Goal: Task Accomplishment & Management: Use online tool/utility

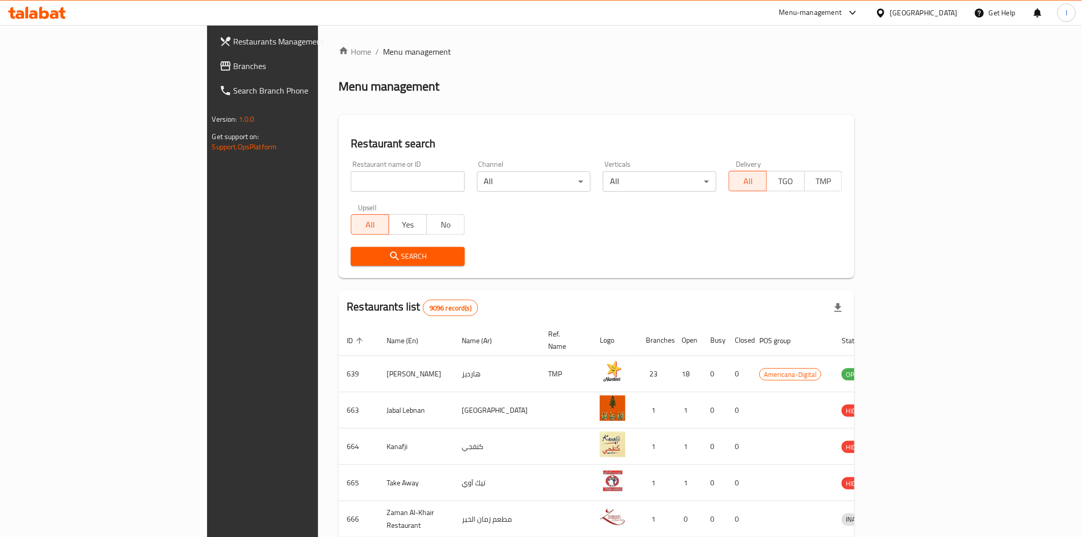
click at [351, 179] on input "search" at bounding box center [408, 181] width 114 height 20
type input "Crave"
click at [359, 259] on span "Search" at bounding box center [407, 256] width 97 height 13
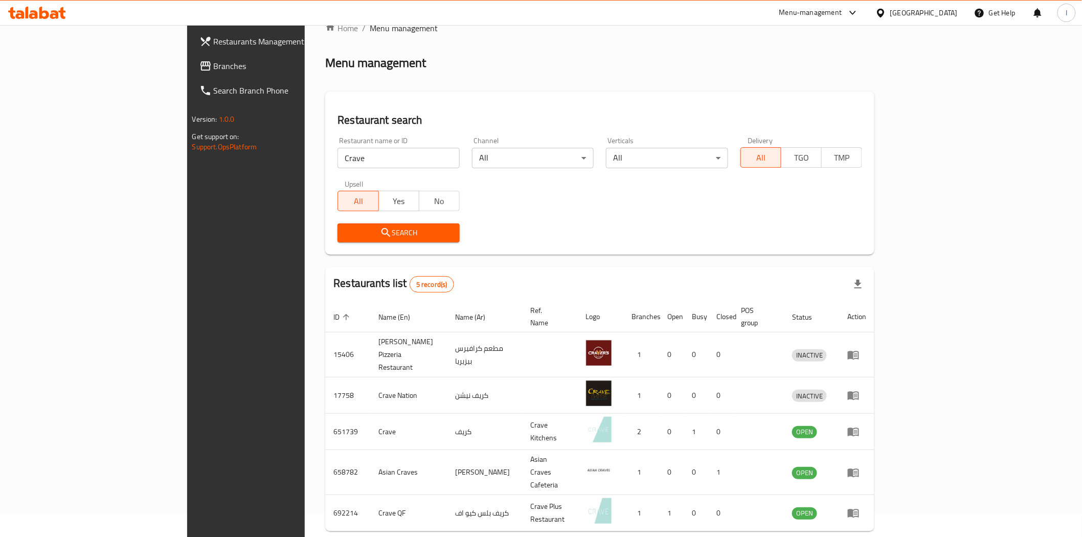
scroll to position [45, 0]
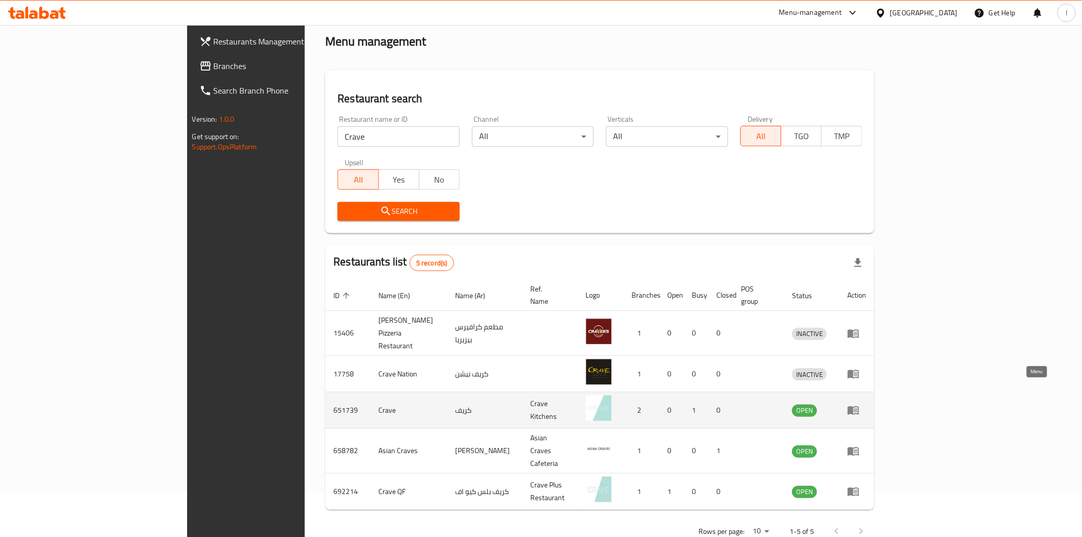
click at [858, 409] on icon "enhanced table" at bounding box center [856, 411] width 4 height 4
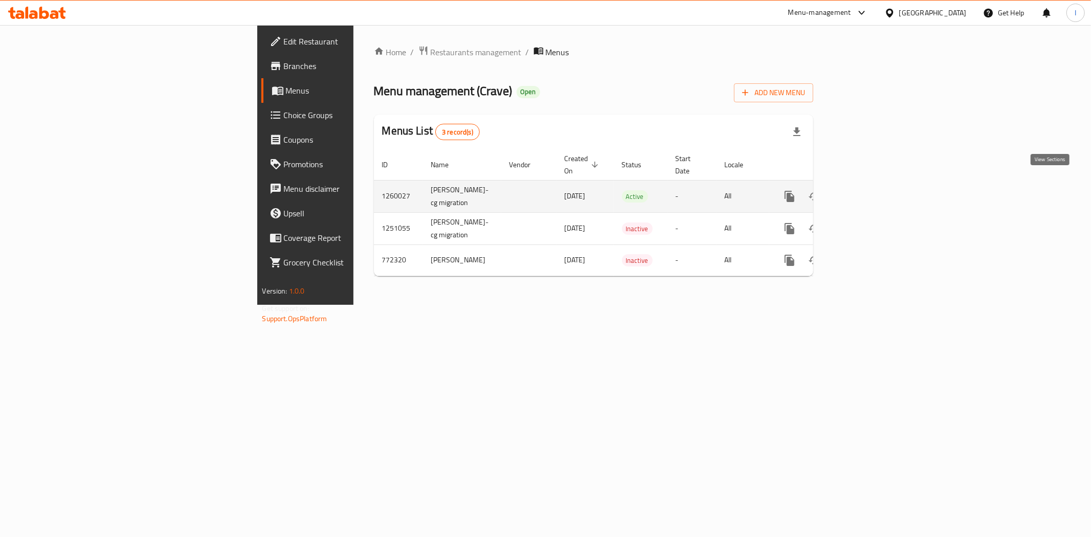
click at [870, 190] on icon "enhanced table" at bounding box center [863, 196] width 12 height 12
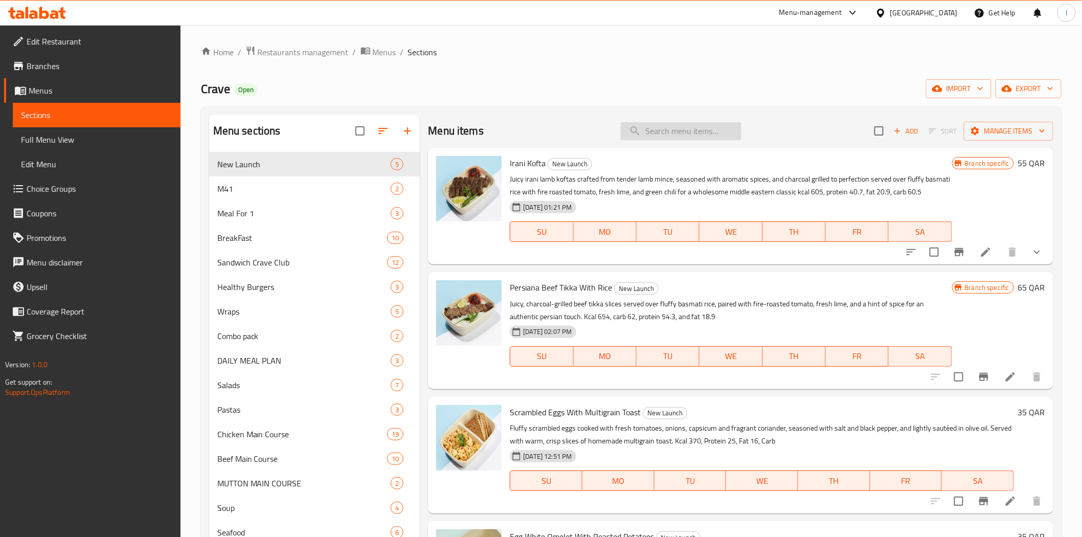
click at [657, 130] on input "search" at bounding box center [681, 131] width 121 height 18
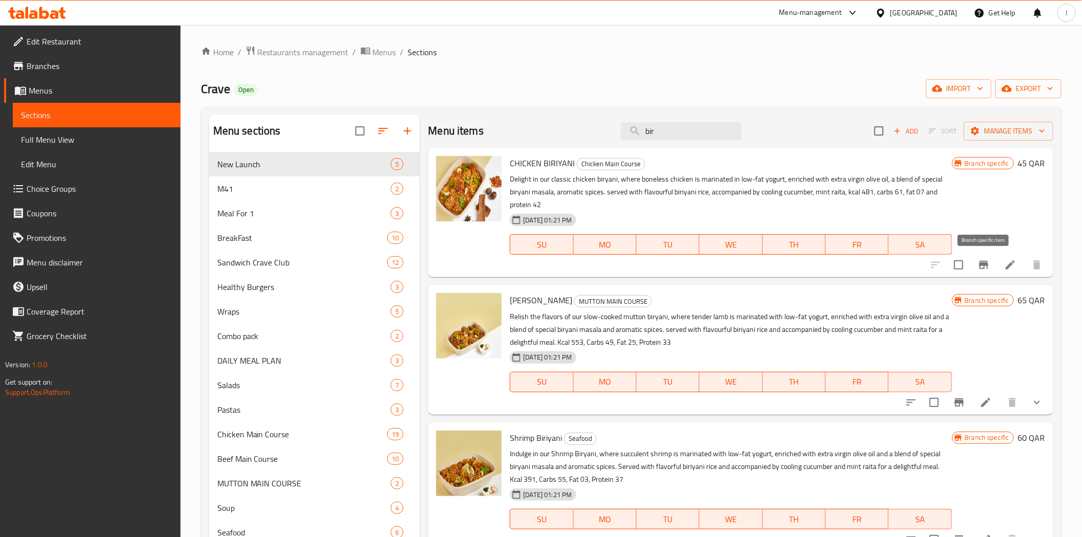
type input "bir"
click at [984, 265] on icon "Branch-specific-item" at bounding box center [984, 265] width 9 height 8
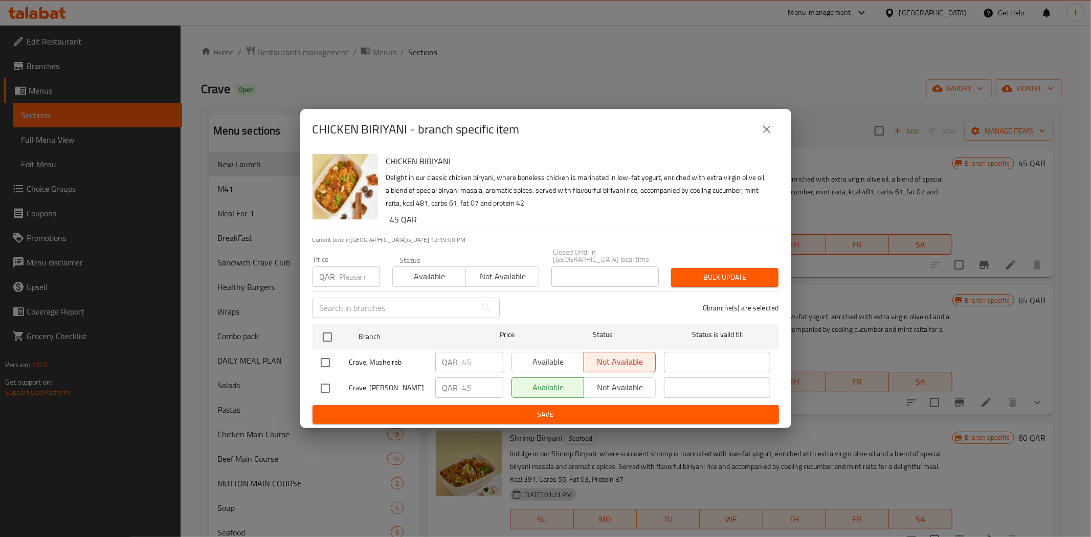
click at [439, 53] on div "CHICKEN BIRIYANI - branch specific item CHICKEN BIRIYANI Delight in our classic…" at bounding box center [545, 268] width 1091 height 537
click at [762, 131] on icon "close" at bounding box center [767, 129] width 12 height 12
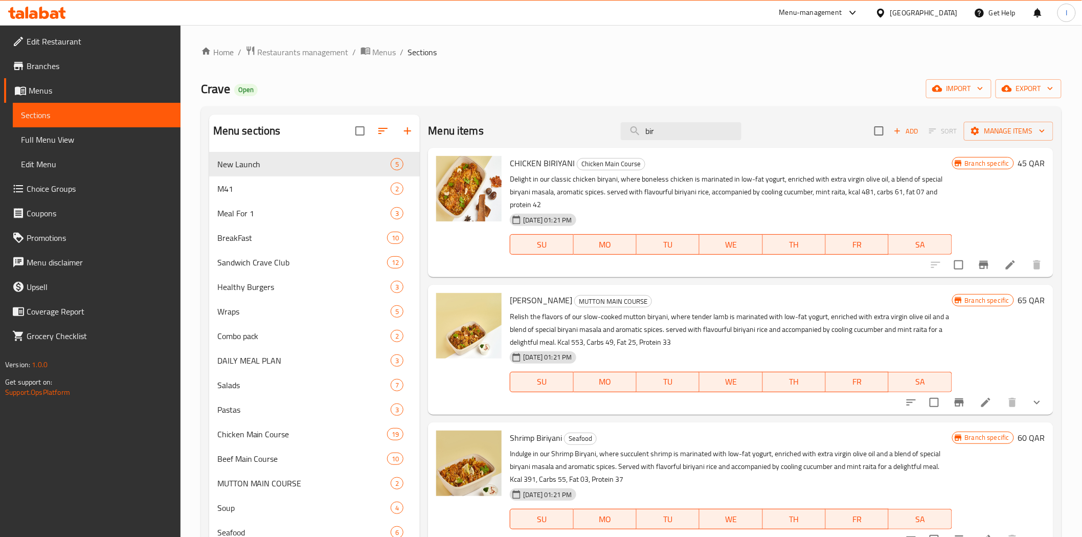
click at [25, 15] on icon at bounding box center [37, 13] width 58 height 12
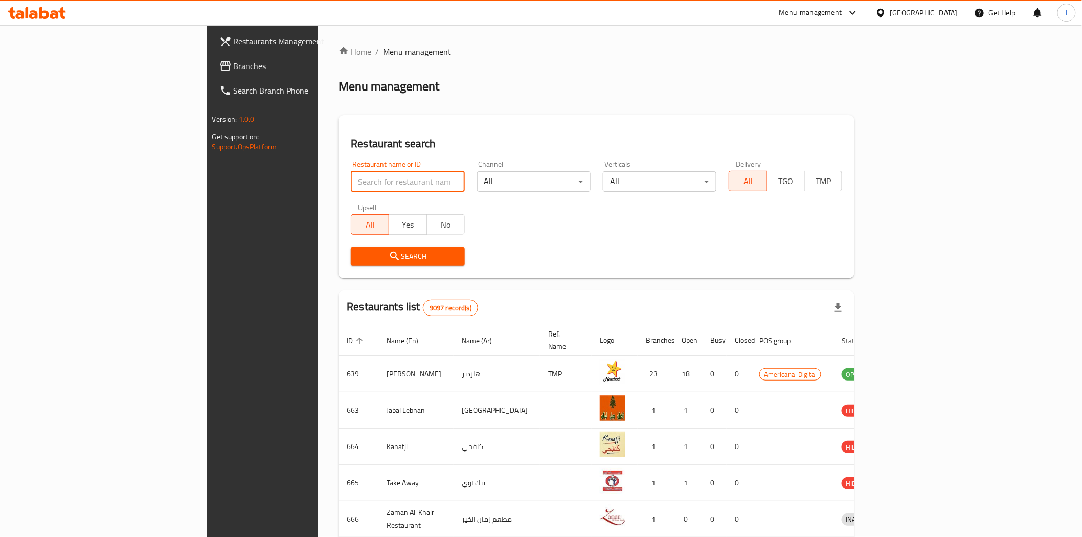
click at [351, 177] on input "search" at bounding box center [408, 181] width 114 height 20
paste input "Burger King"
type input "Burger King"
click at [359, 252] on span "Search" at bounding box center [407, 256] width 97 height 13
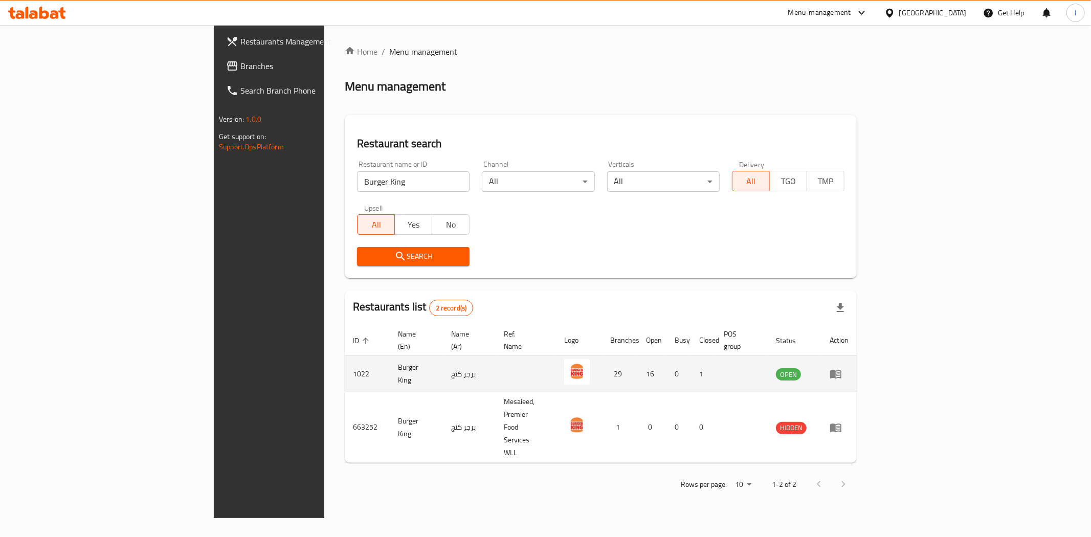
click at [842, 368] on icon "enhanced table" at bounding box center [836, 374] width 12 height 12
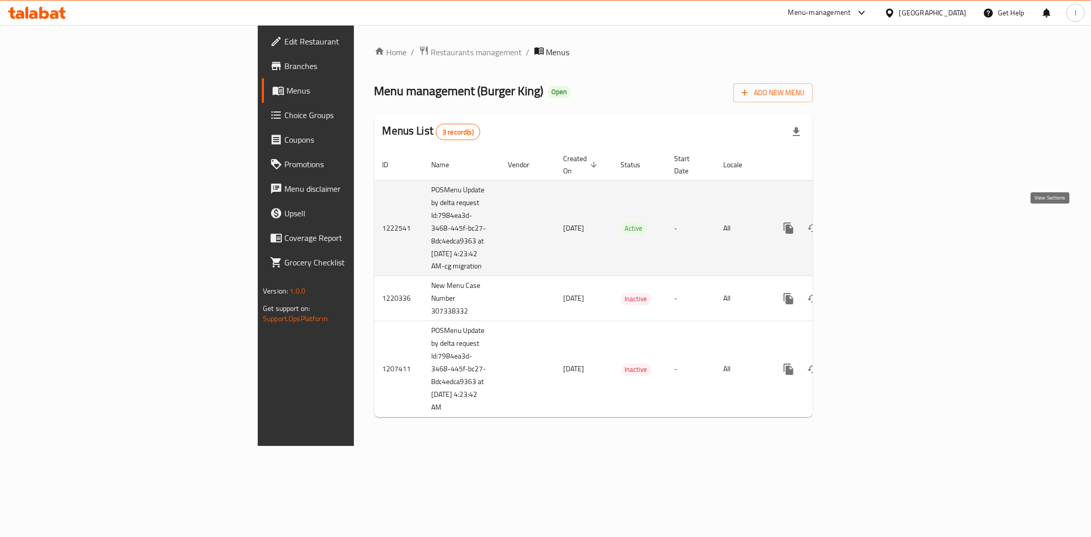
click at [869, 222] on icon "enhanced table" at bounding box center [862, 228] width 12 height 12
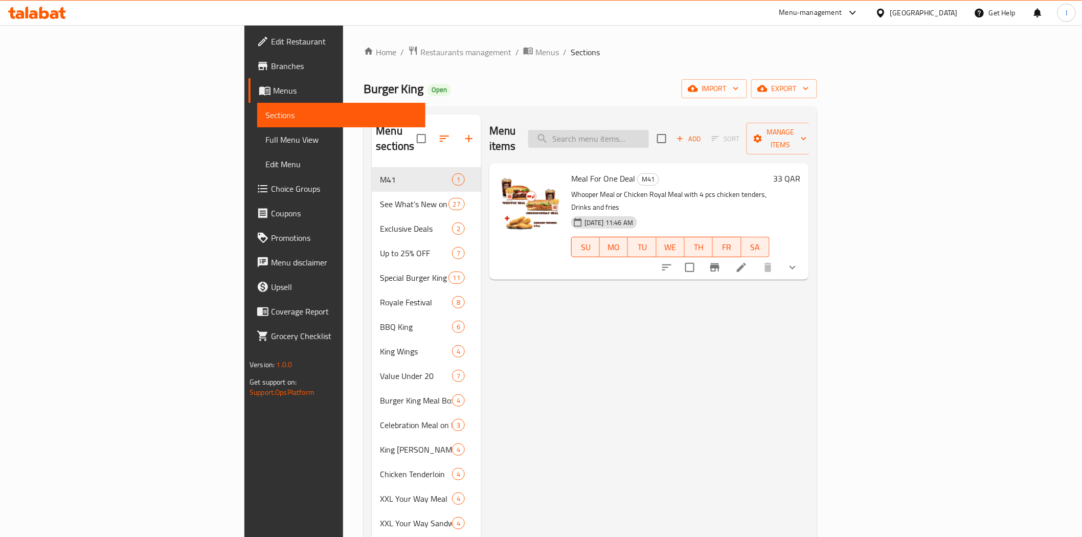
click at [649, 131] on input "search" at bounding box center [588, 139] width 121 height 18
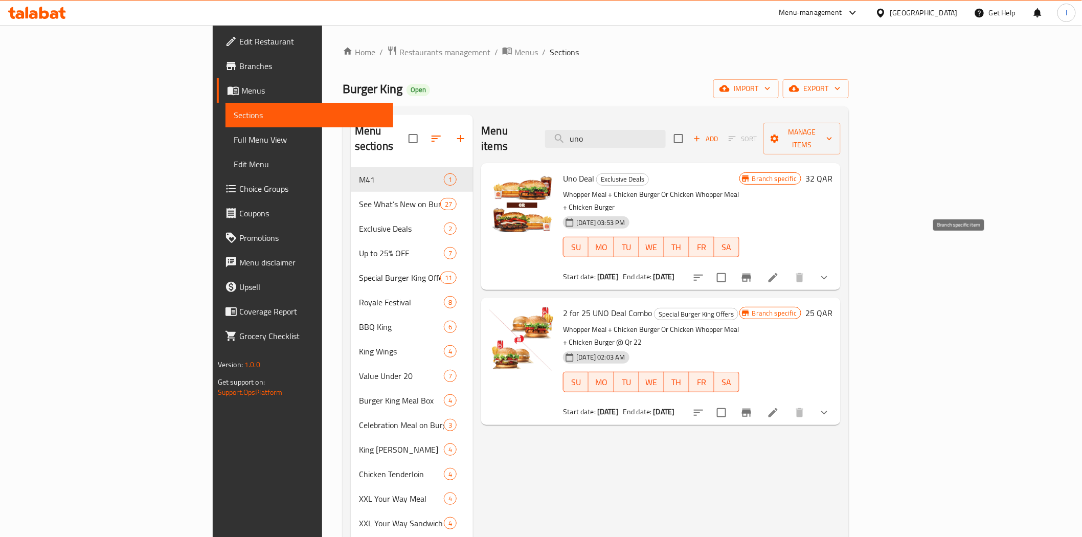
type input "uno"
click at [753, 272] on icon "Branch-specific-item" at bounding box center [747, 278] width 12 height 12
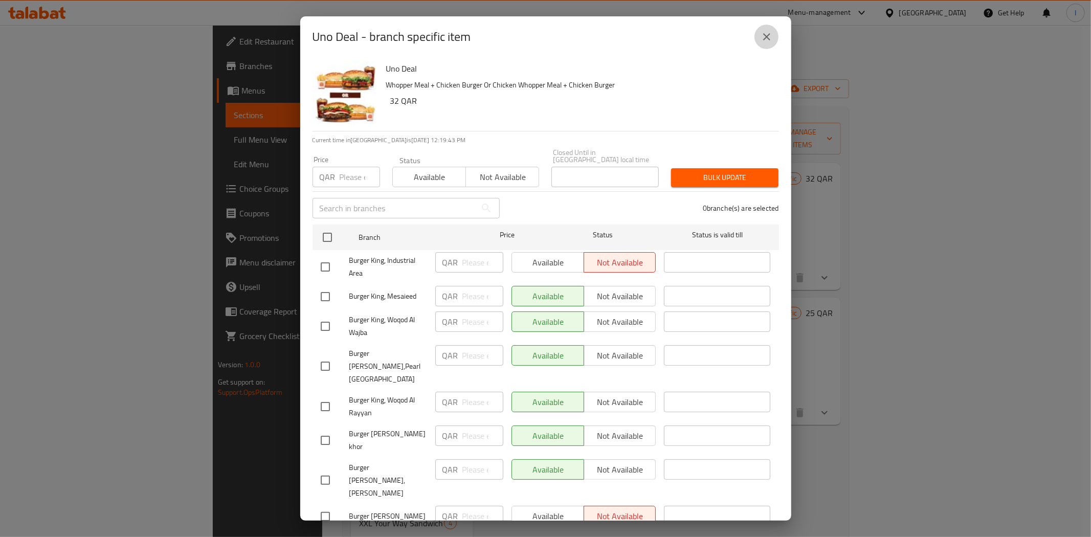
click at [766, 42] on icon "close" at bounding box center [767, 37] width 12 height 12
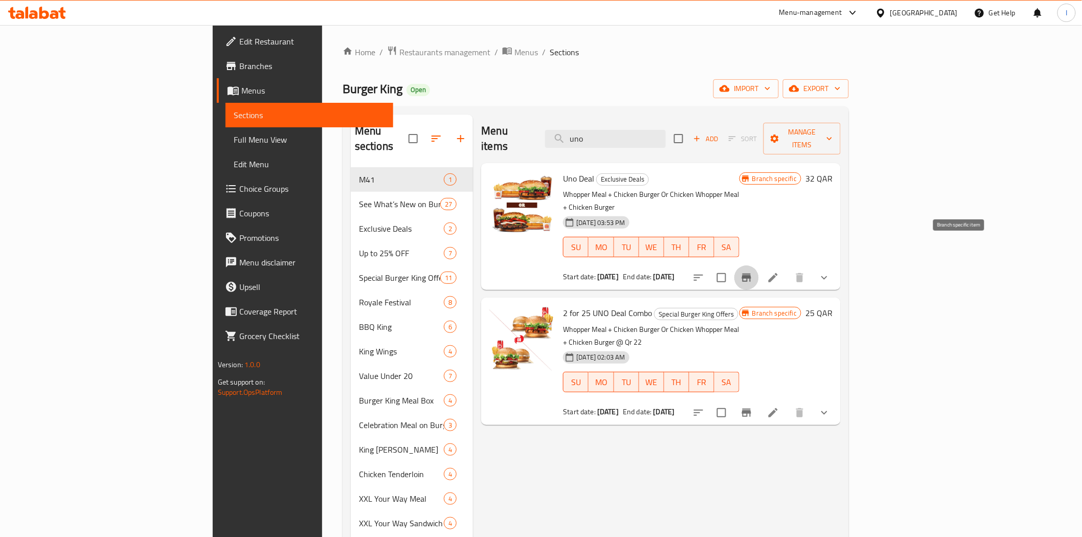
click at [751, 274] on icon "Branch-specific-item" at bounding box center [746, 278] width 9 height 8
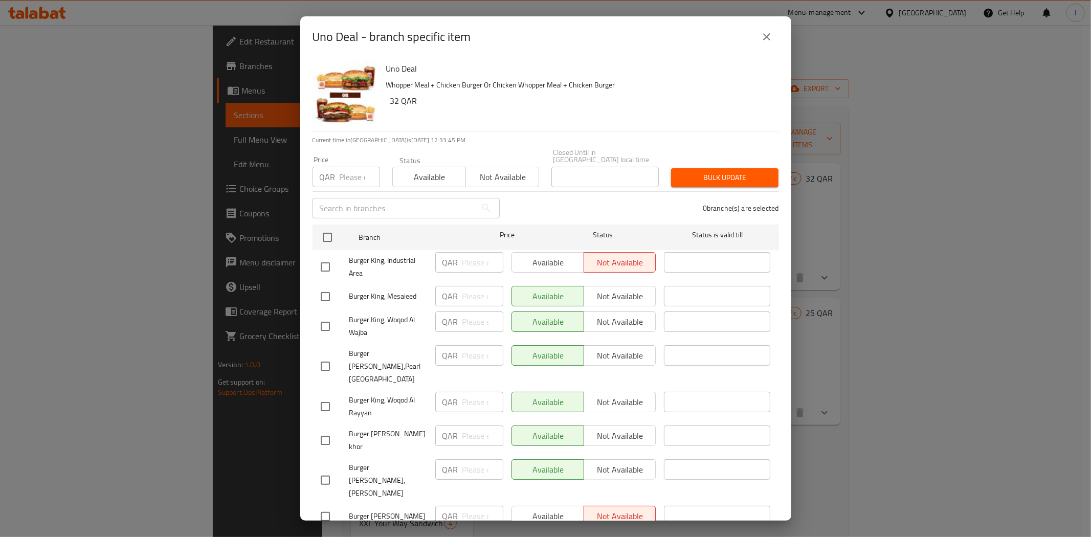
click at [215, 11] on div "Uno Deal - branch specific item Uno Deal Whopper Meal + Chicken Burger Or Chick…" at bounding box center [545, 268] width 1091 height 537
drag, startPoint x: 220, startPoint y: 14, endPoint x: 426, endPoint y: 30, distance: 205.7
click at [225, 17] on div "Uno Deal - branch specific item Uno Deal Whopper Meal + Chicken Burger Or Chick…" at bounding box center [545, 268] width 1091 height 537
click at [766, 35] on icon "close" at bounding box center [767, 37] width 12 height 12
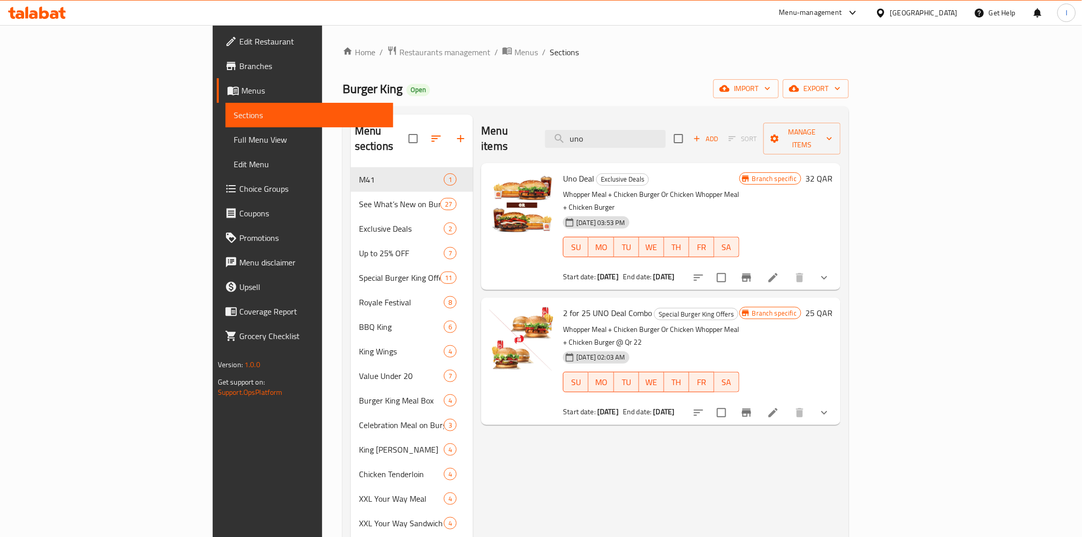
click at [48, 17] on icon at bounding box center [44, 13] width 10 height 12
